Goal: Navigation & Orientation: Understand site structure

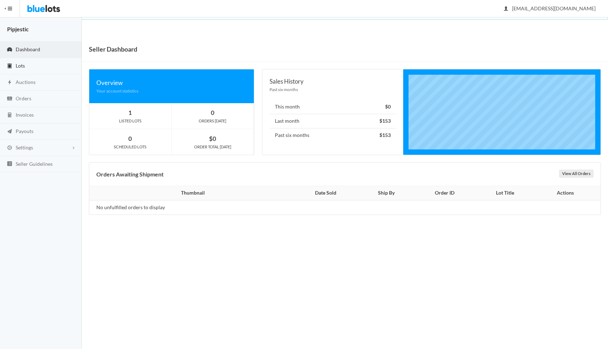
click at [28, 72] on link "Lots" at bounding box center [41, 66] width 82 height 16
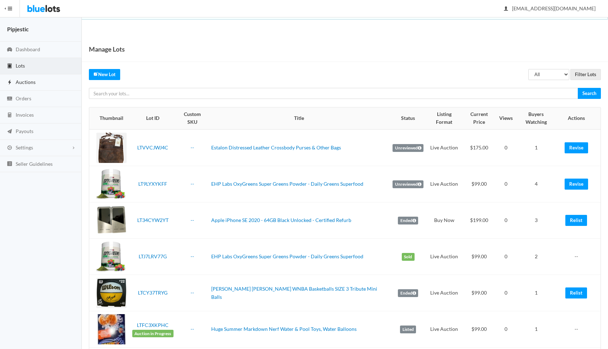
click at [46, 87] on link "Auctions" at bounding box center [41, 82] width 82 height 16
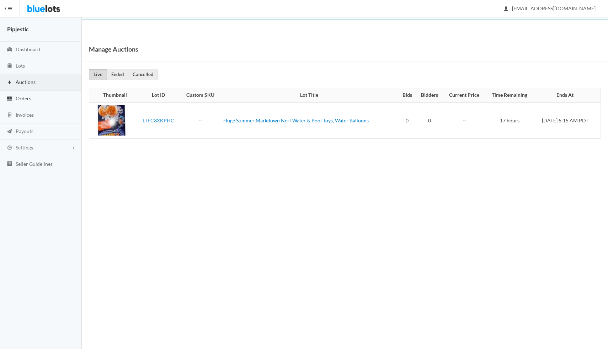
click at [47, 95] on link "Orders" at bounding box center [41, 99] width 82 height 16
